Goal: Check status: Check status

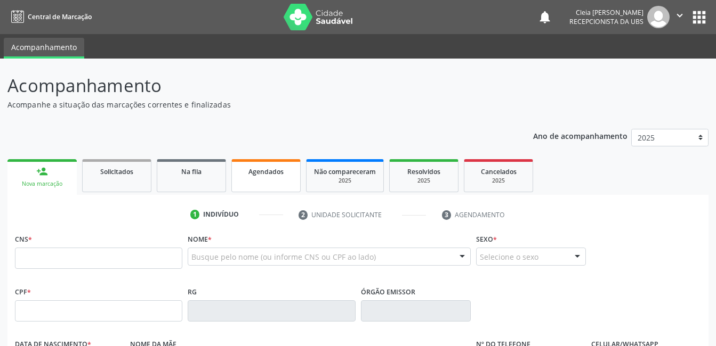
click at [259, 180] on link "Agendados" at bounding box center [265, 175] width 69 height 33
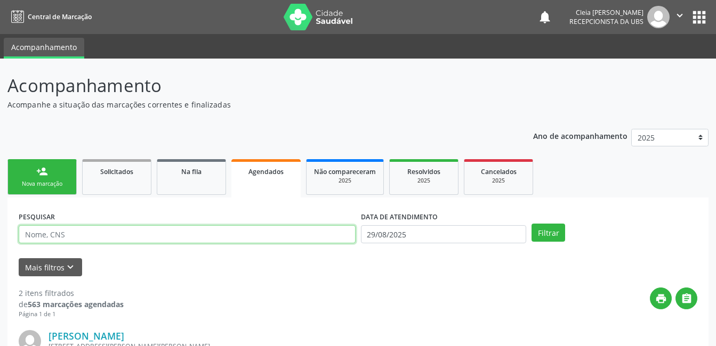
click at [113, 235] on input "text" at bounding box center [187, 234] width 337 height 18
type input "700108800622090"
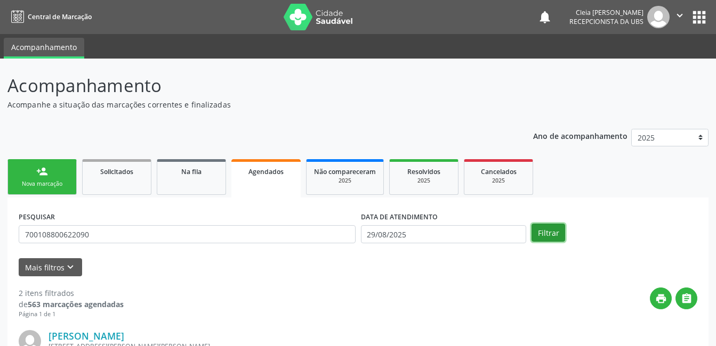
click at [541, 231] on button "Filtrar" at bounding box center [548, 233] width 34 height 18
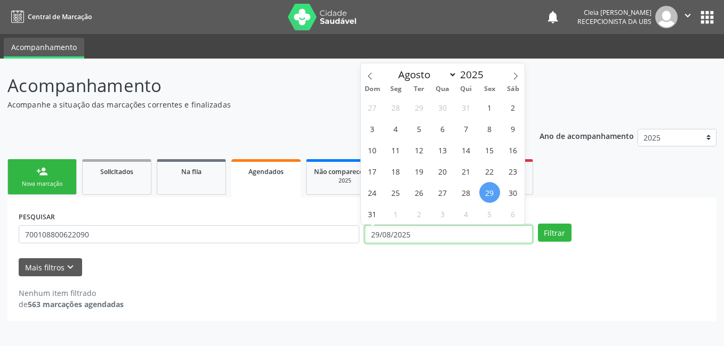
drag, startPoint x: 467, startPoint y: 236, endPoint x: 457, endPoint y: 236, distance: 9.6
click at [466, 236] on input "29/08/2025" at bounding box center [449, 234] width 168 height 18
click at [515, 77] on icon at bounding box center [515, 75] width 7 height 7
select select "8"
click at [440, 126] on span "10" at bounding box center [442, 128] width 21 height 21
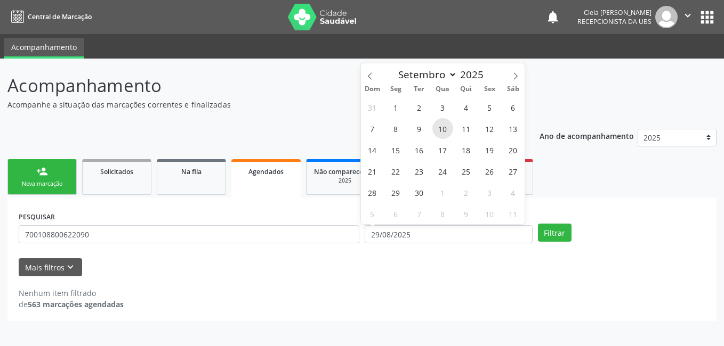
type input "[DATE]"
click at [446, 126] on span "10" at bounding box center [442, 128] width 21 height 21
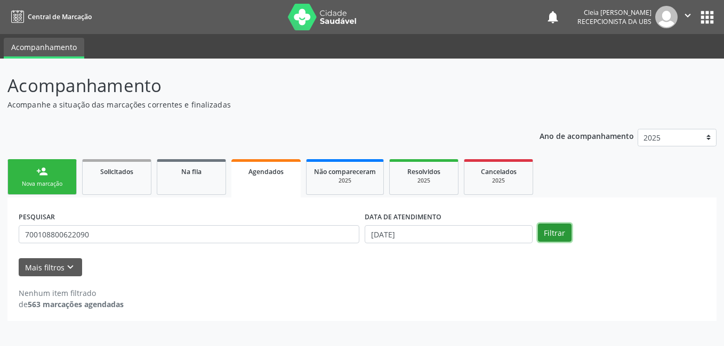
click at [549, 234] on button "Filtrar" at bounding box center [555, 233] width 34 height 18
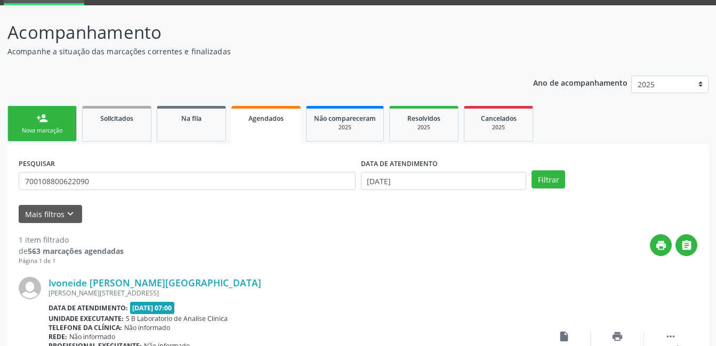
scroll to position [144, 0]
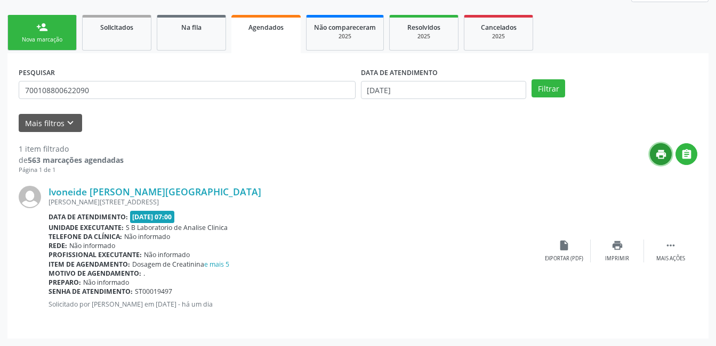
click at [664, 154] on icon "print" at bounding box center [661, 155] width 12 height 12
click at [616, 255] on div "print Imprimir" at bounding box center [617, 251] width 53 height 23
